Goal: Information Seeking & Learning: Learn about a topic

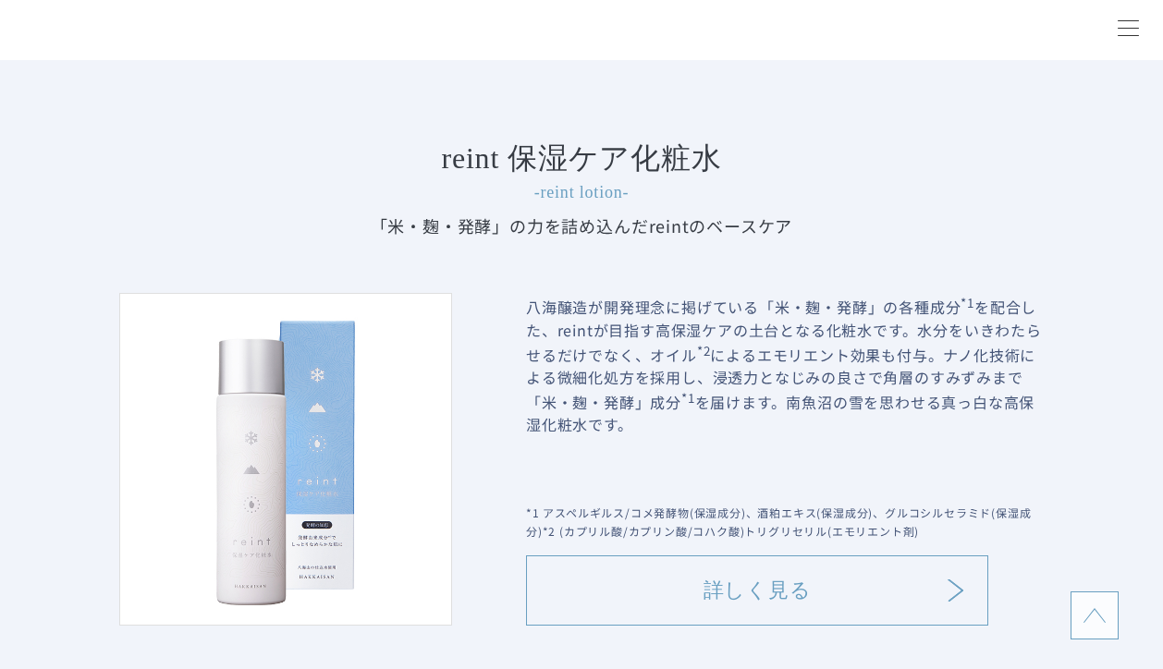
scroll to position [1700, 0]
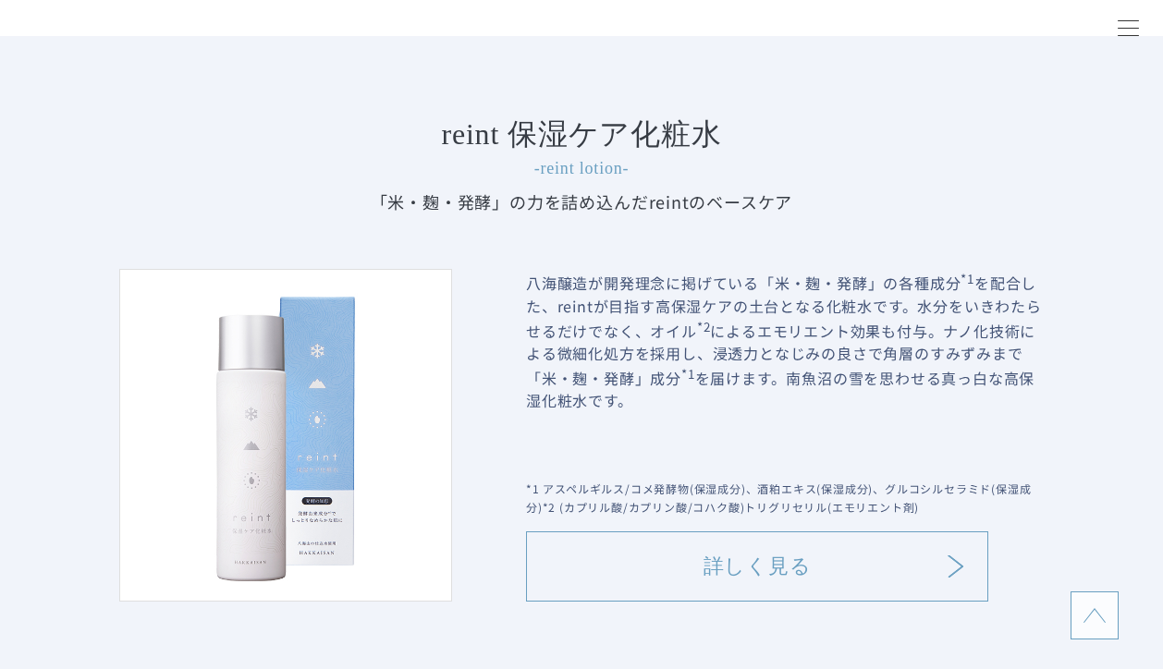
click at [681, 576] on link "詳しく見る" at bounding box center [757, 566] width 462 height 70
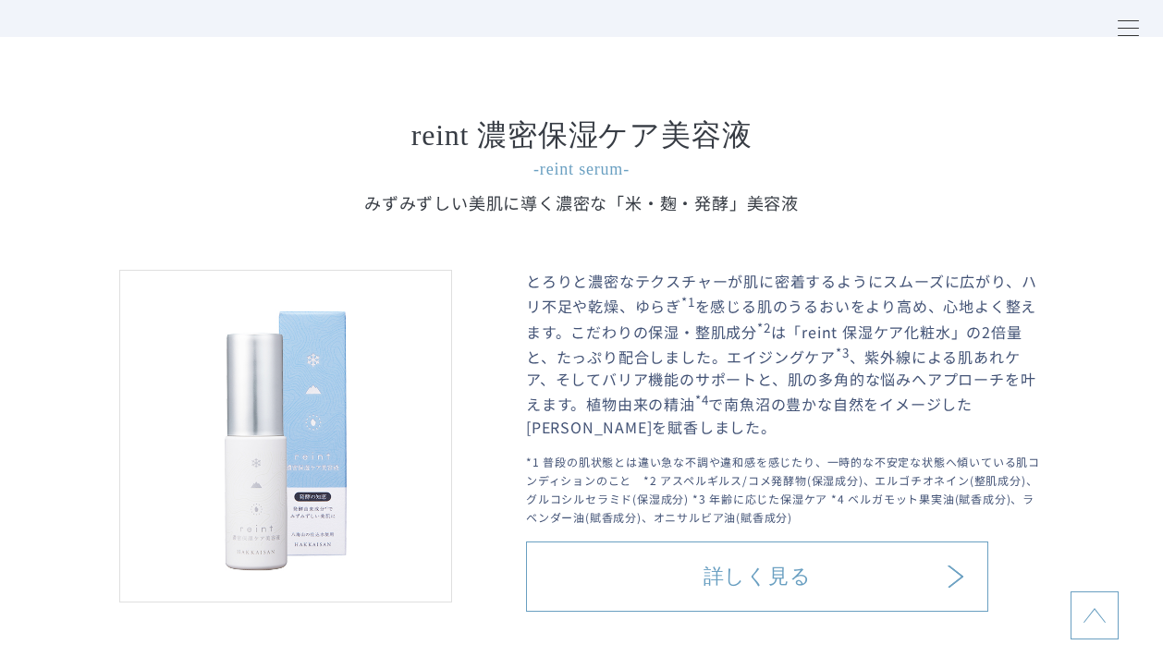
scroll to position [2351, 0]
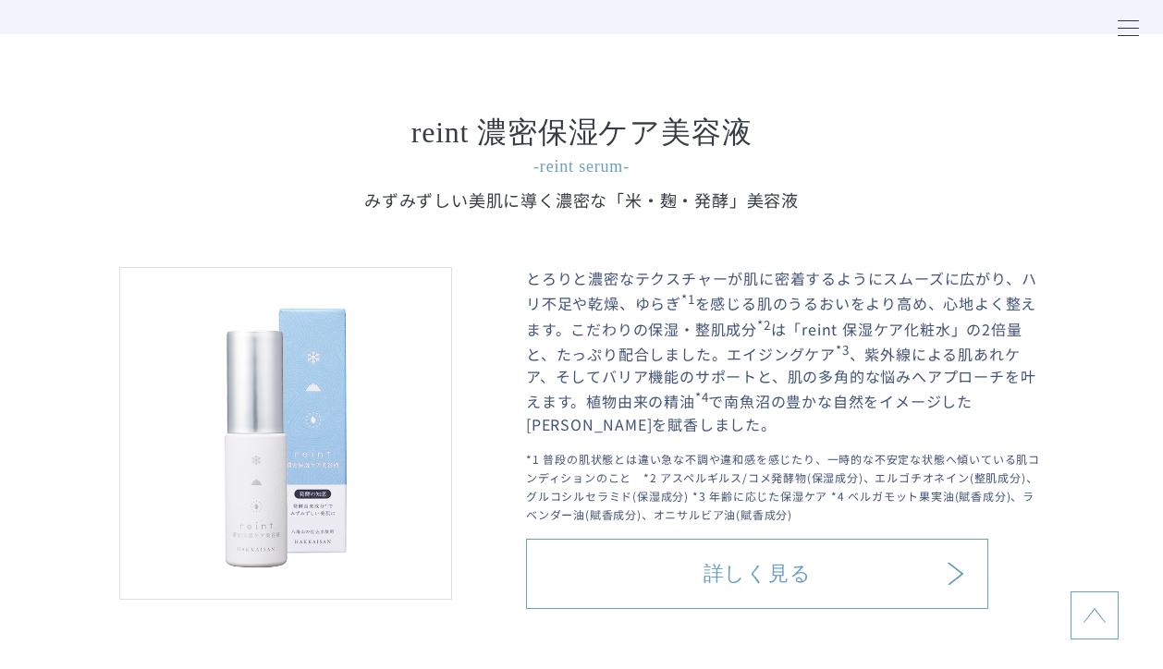
click at [700, 558] on link "詳しく見る" at bounding box center [757, 574] width 462 height 70
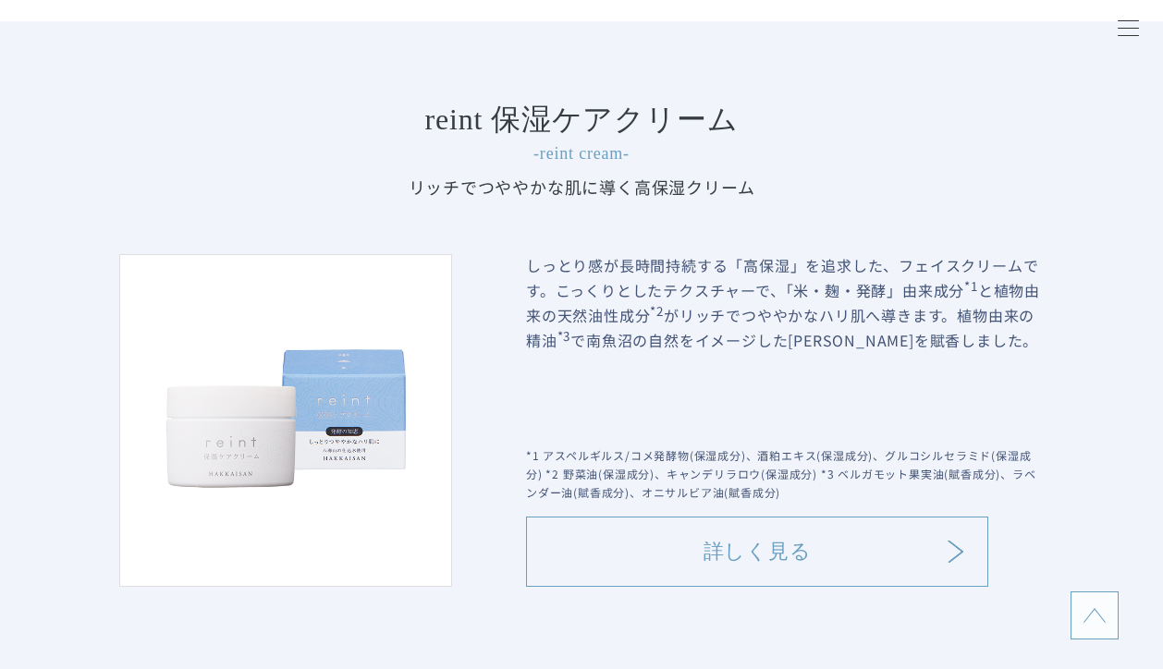
scroll to position [3101, 0]
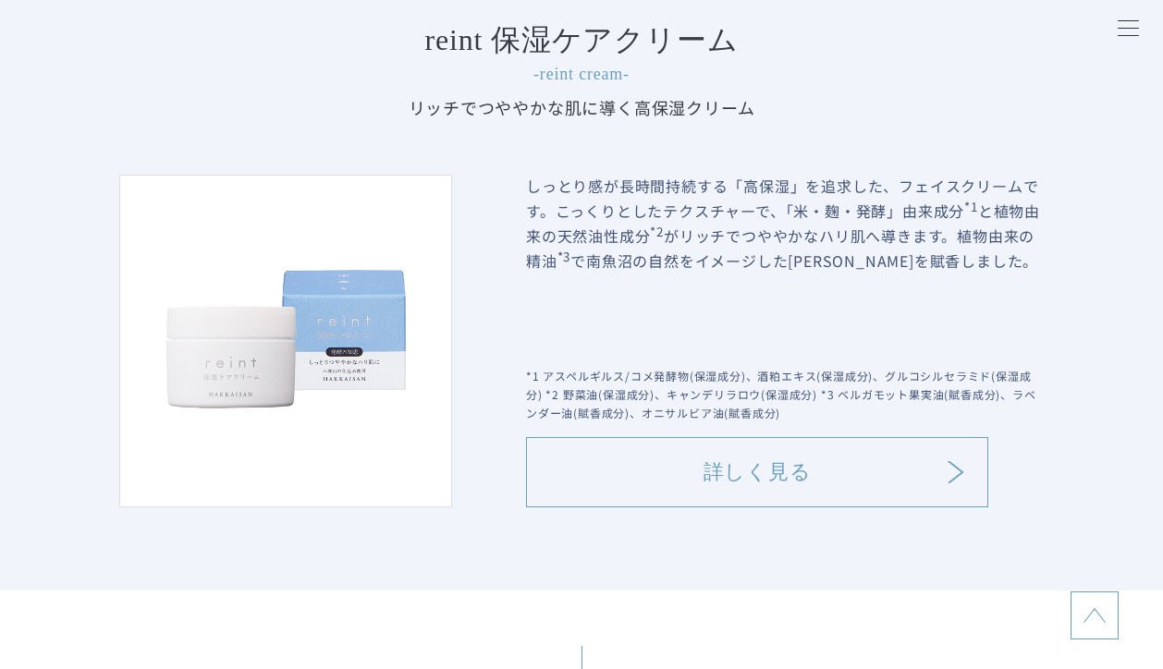
click at [708, 453] on link "詳しく見る" at bounding box center [757, 472] width 462 height 70
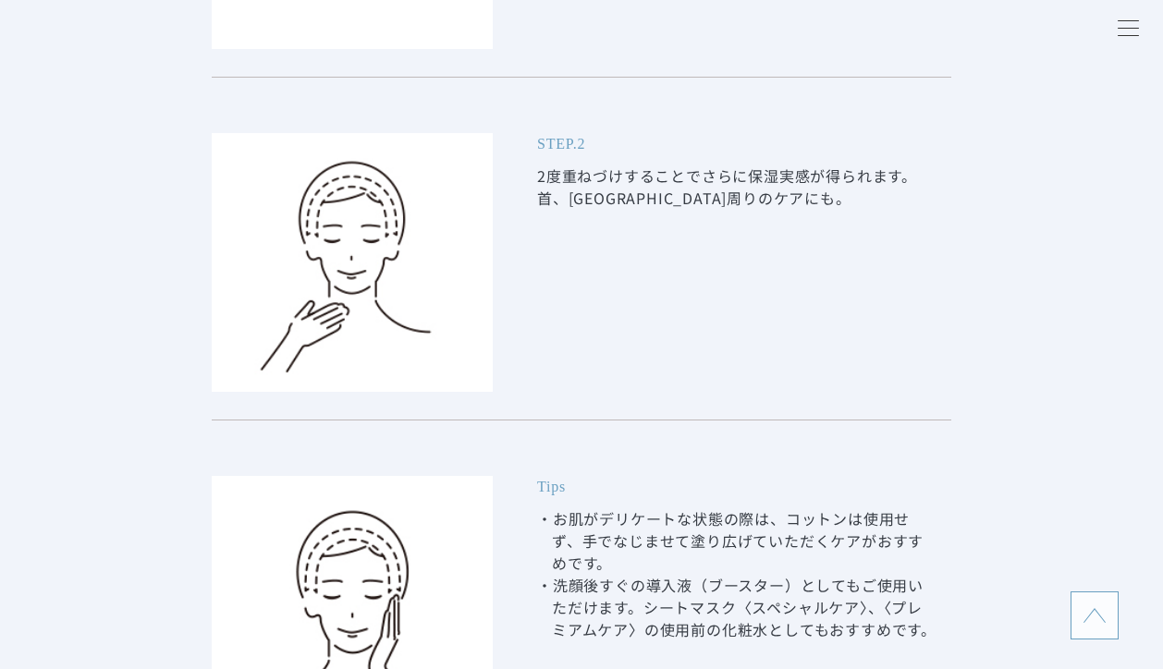
scroll to position [8541, 0]
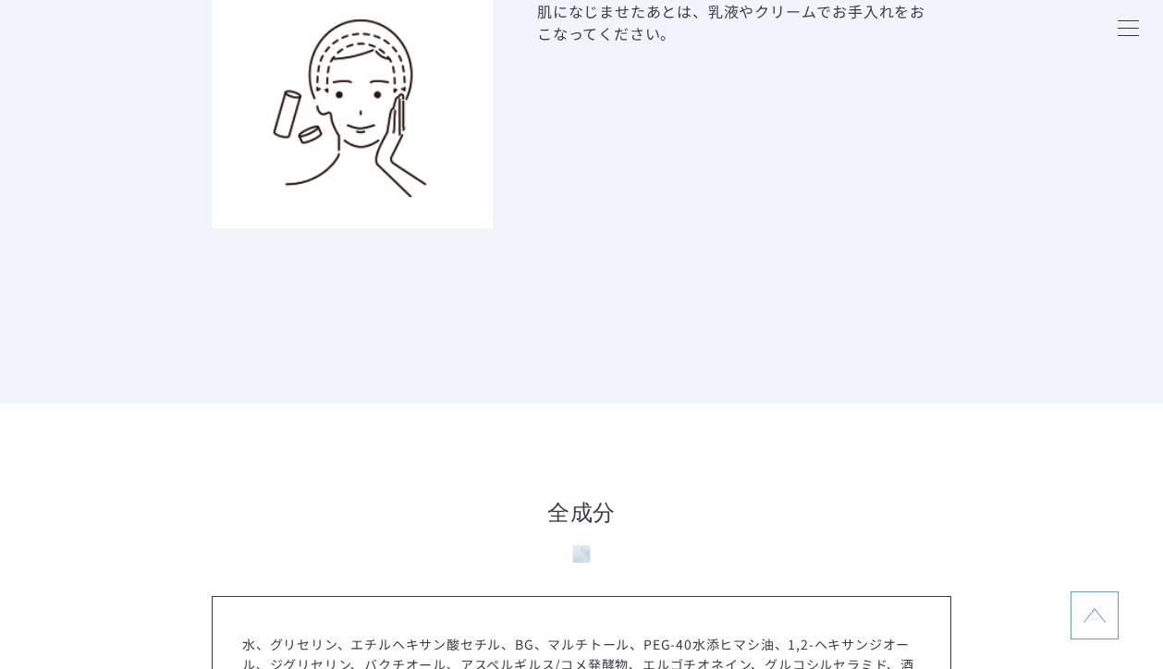
scroll to position [7199, 0]
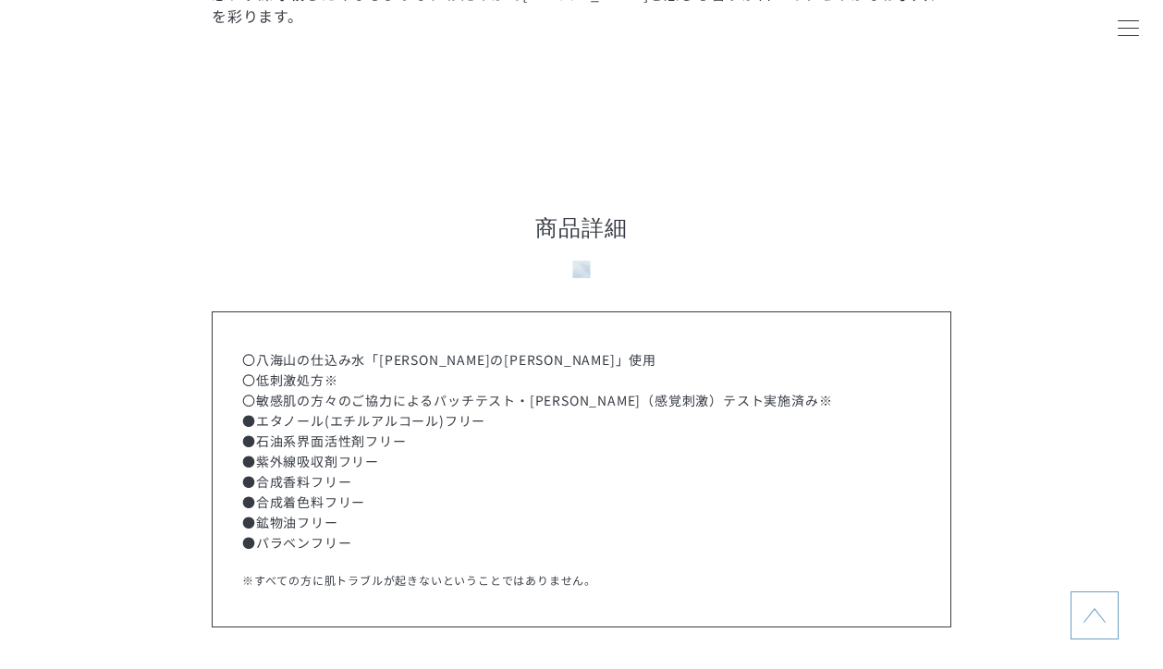
scroll to position [8696, 0]
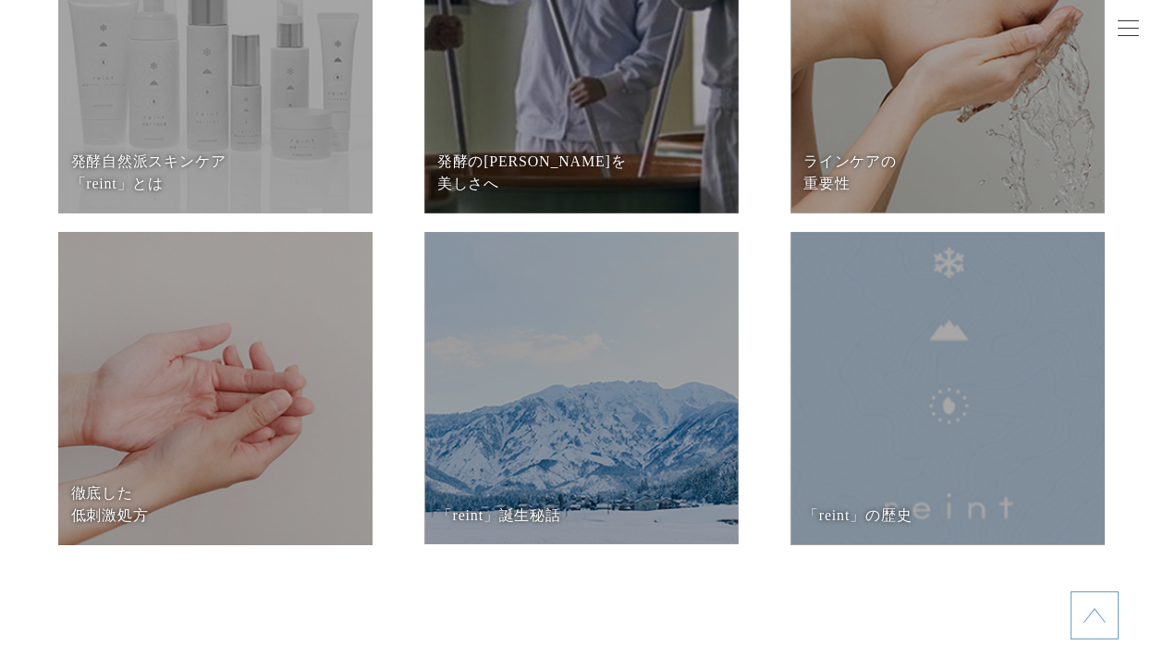
scroll to position [7669, 0]
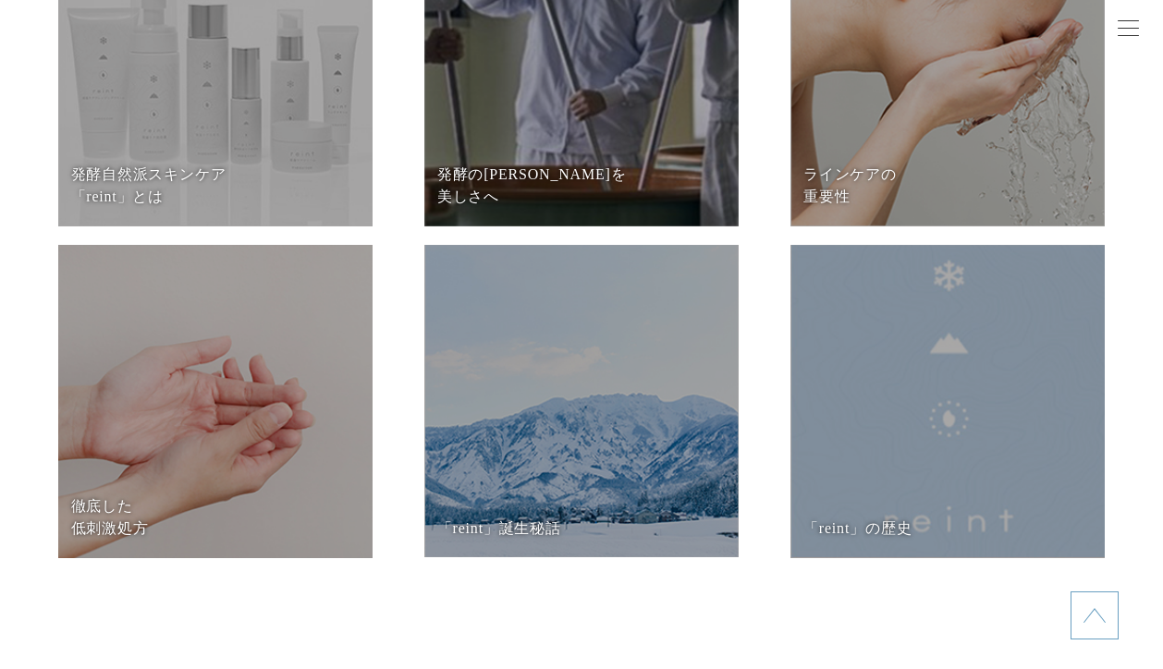
click at [916, 163] on dd at bounding box center [947, 69] width 314 height 314
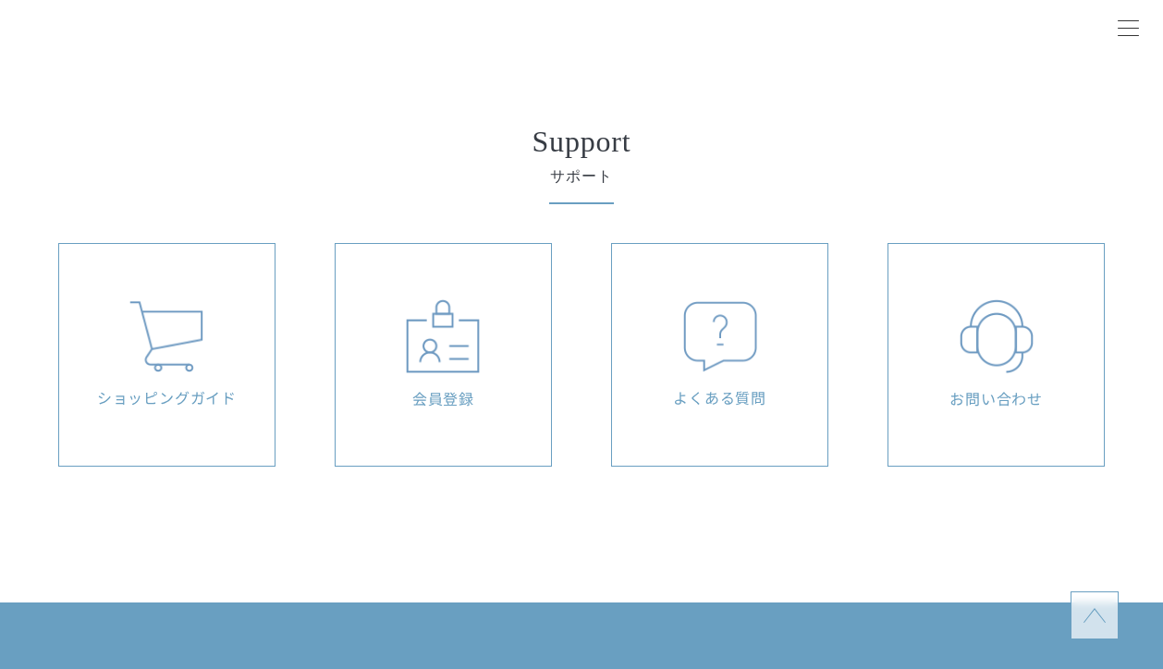
scroll to position [4450, 0]
